Goal: Task Accomplishment & Management: Use online tool/utility

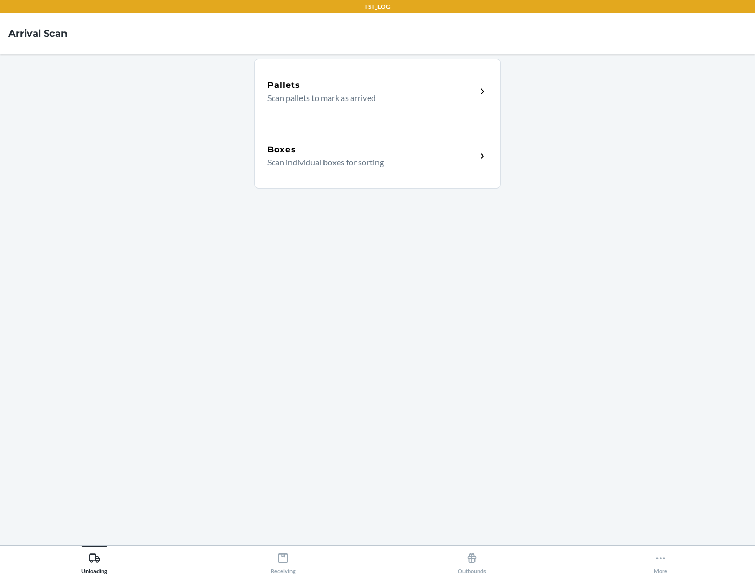
click at [372, 150] on div "Boxes" at bounding box center [371, 150] width 209 height 13
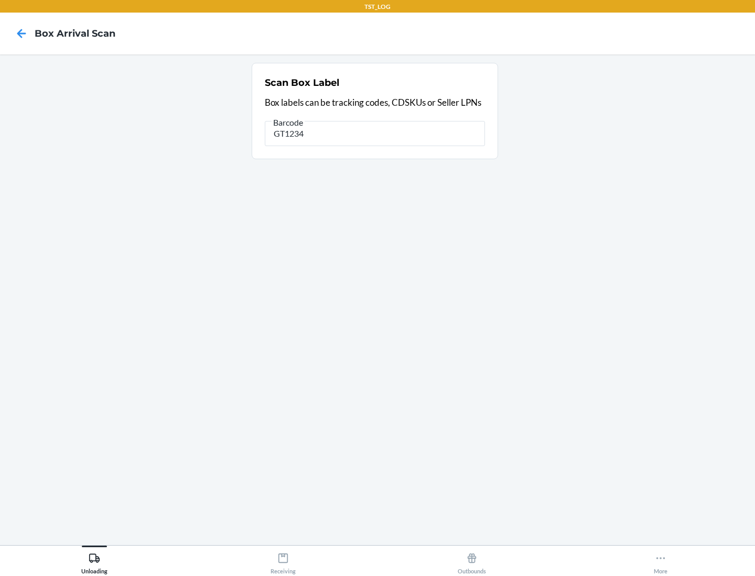
type input "GT1234"
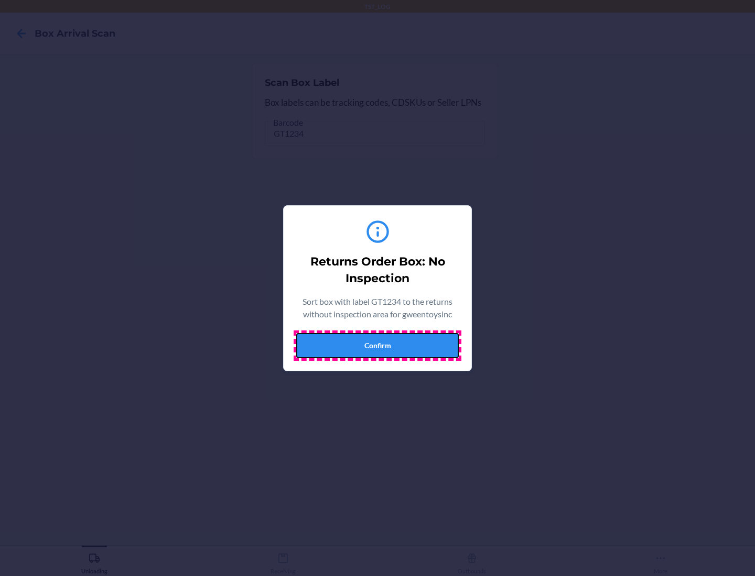
click at [377, 345] on button "Confirm" at bounding box center [377, 345] width 162 height 25
